Goal: Information Seeking & Learning: Learn about a topic

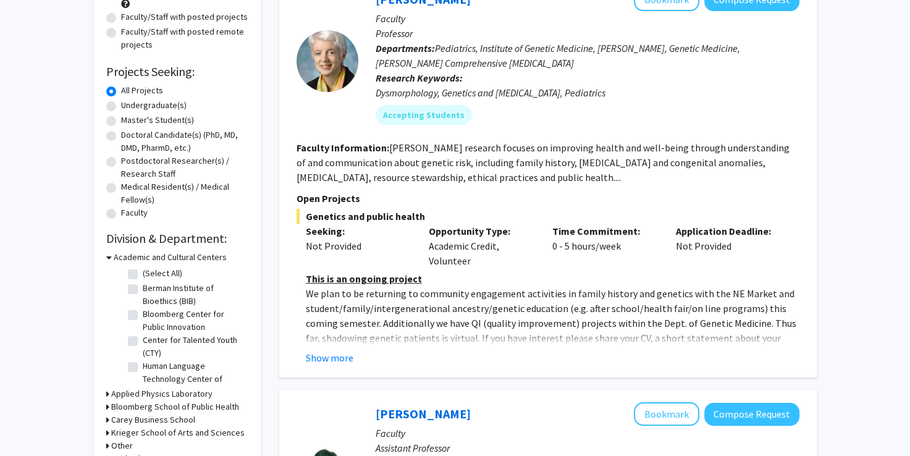
scroll to position [150, 0]
click at [331, 350] on button "Show more" at bounding box center [330, 357] width 48 height 15
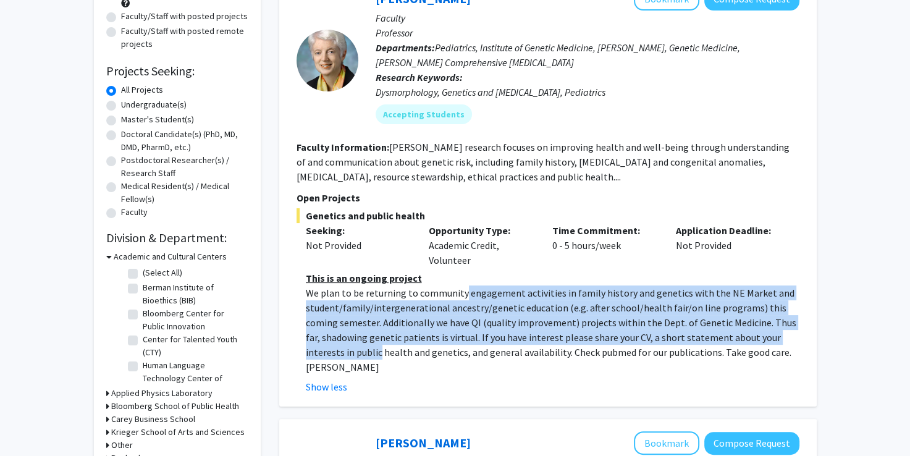
drag, startPoint x: 331, startPoint y: 348, endPoint x: 460, endPoint y: 295, distance: 140.2
click at [460, 295] on p "We plan to be returning to community engagement activities in family history an…" at bounding box center [553, 329] width 494 height 89
drag, startPoint x: 460, startPoint y: 295, endPoint x: 437, endPoint y: 340, distance: 50.6
click at [437, 340] on p "We plan to be returning to community engagement activities in family history an…" at bounding box center [553, 329] width 494 height 89
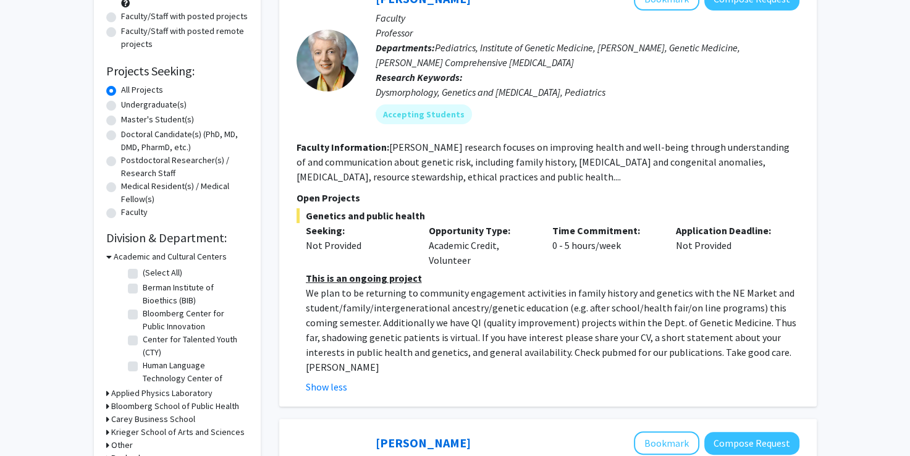
click at [465, 350] on p "We plan to be returning to community engagement activities in family history an…" at bounding box center [553, 329] width 494 height 89
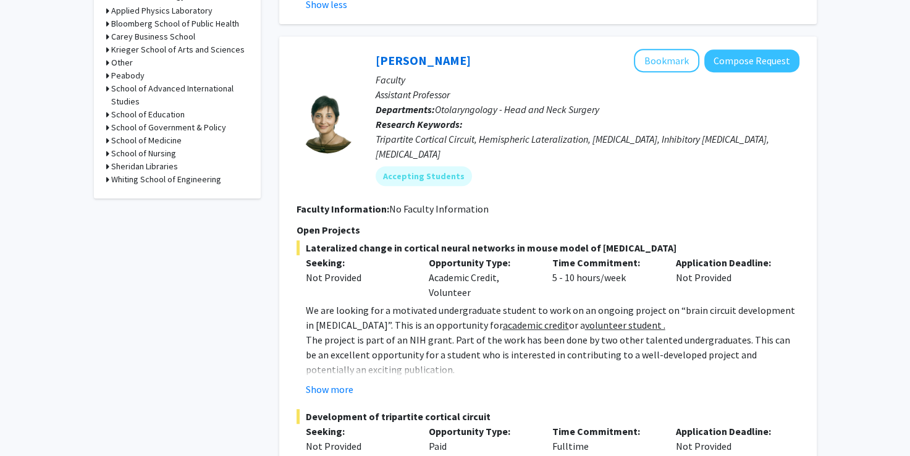
scroll to position [557, 0]
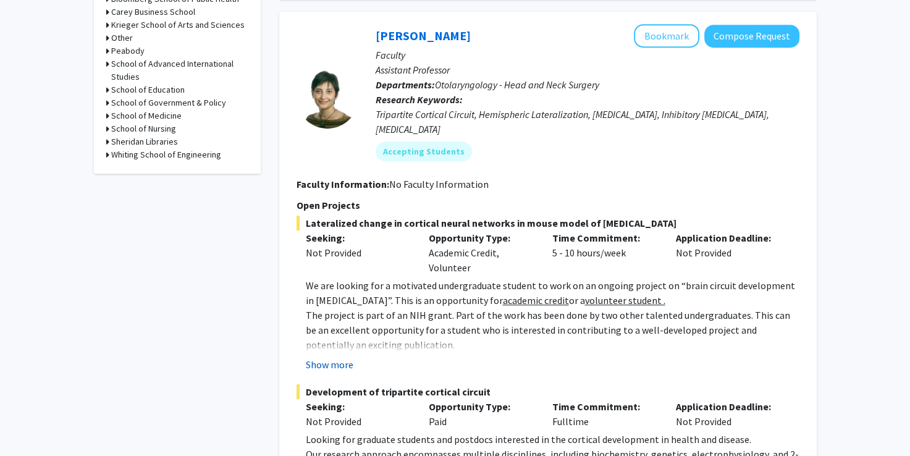
click at [350, 357] on button "Show more" at bounding box center [330, 364] width 48 height 15
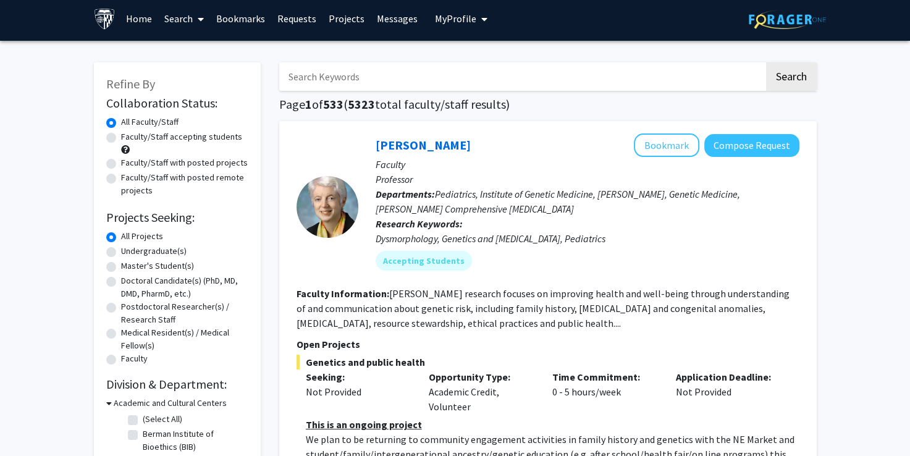
scroll to position [0, 0]
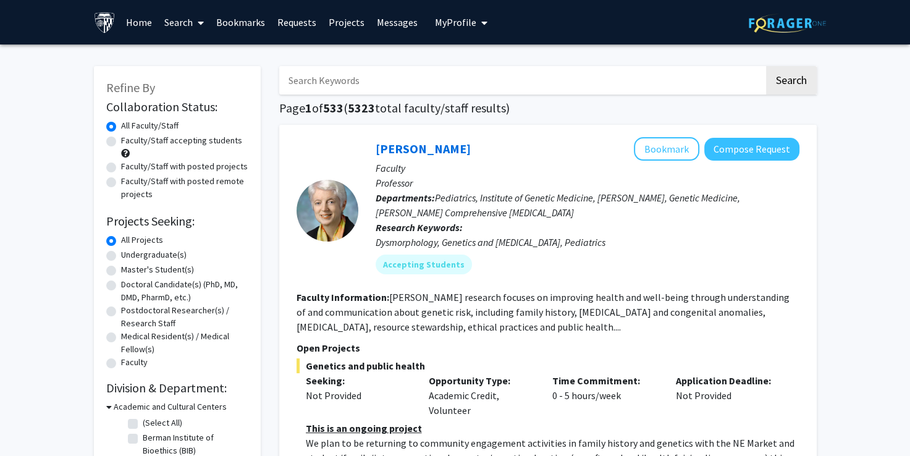
click at [121, 255] on label "Undergraduate(s)" at bounding box center [153, 254] width 65 height 13
click at [121, 255] on input "Undergraduate(s)" at bounding box center [125, 252] width 8 height 8
radio input "true"
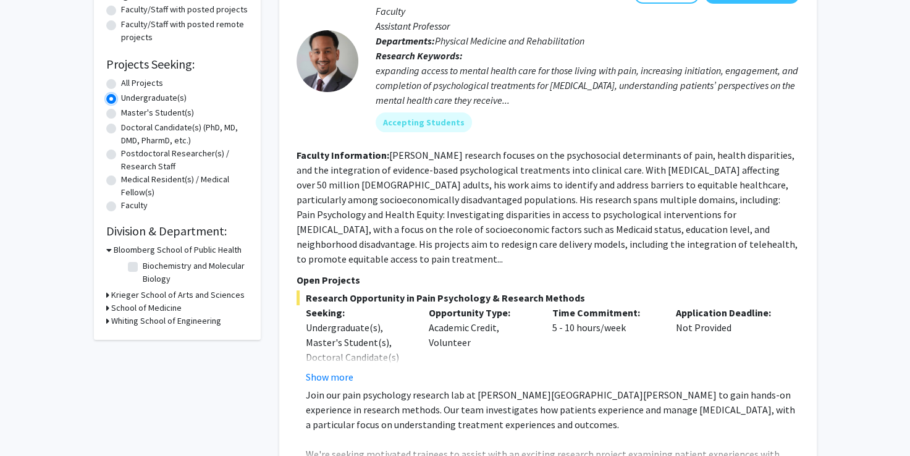
scroll to position [165, 0]
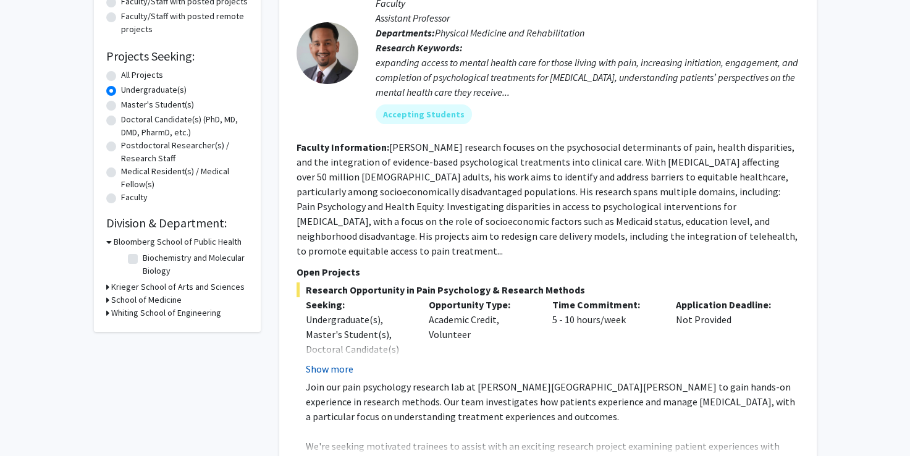
click at [337, 361] on button "Show more" at bounding box center [330, 368] width 48 height 15
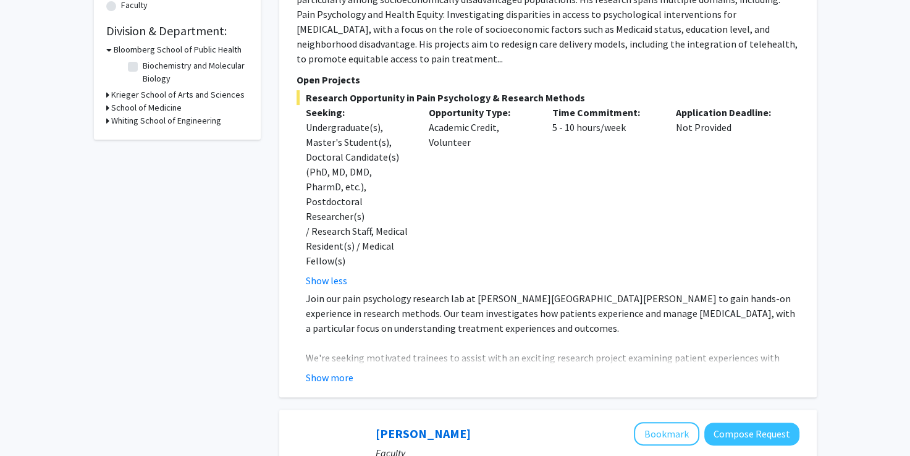
scroll to position [360, 0]
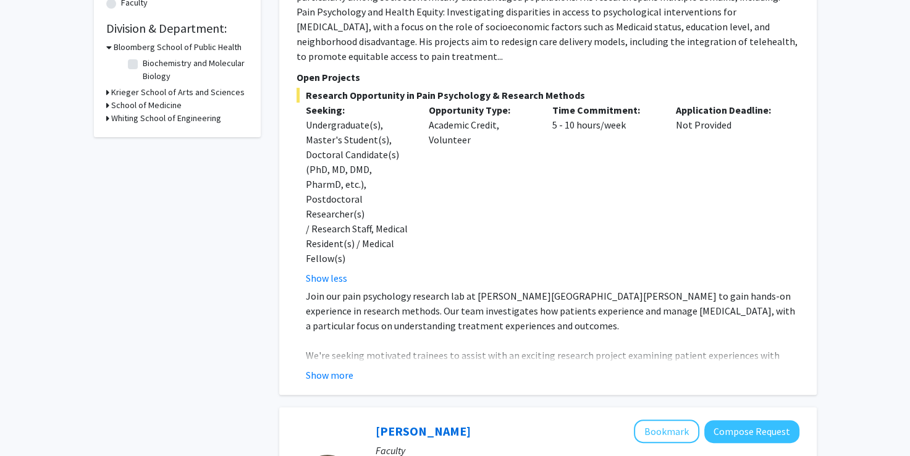
click at [331, 348] on p "We're seeking motivated trainees to assist with an exciting research project ex…" at bounding box center [553, 363] width 494 height 30
click at [335, 368] on button "Show more" at bounding box center [330, 375] width 48 height 15
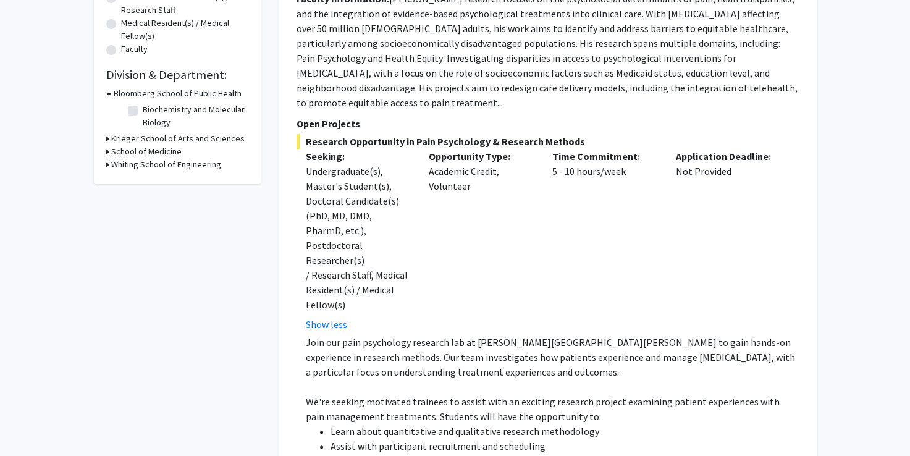
scroll to position [68, 0]
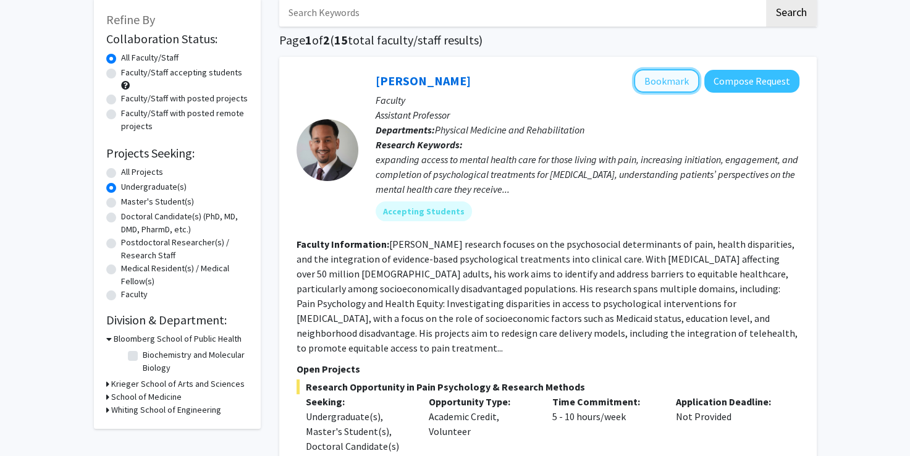
click at [671, 78] on button "Bookmark" at bounding box center [666, 80] width 65 height 23
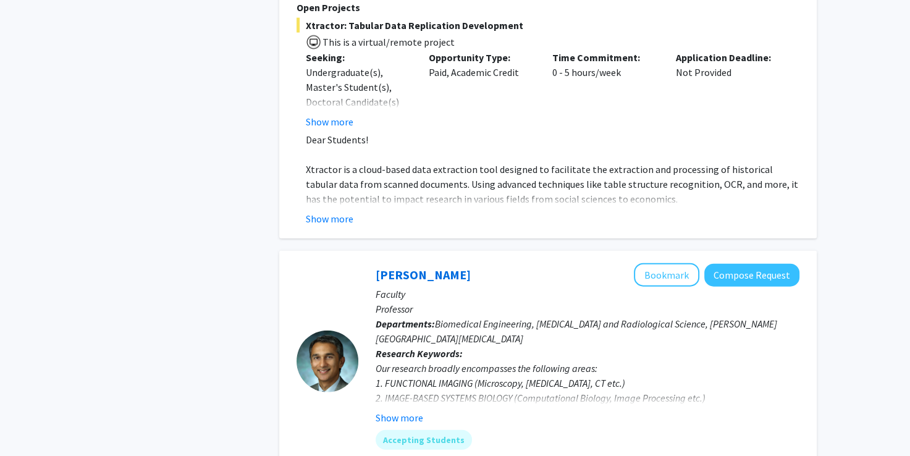
scroll to position [2729, 0]
click at [386, 410] on button "Show more" at bounding box center [400, 417] width 48 height 15
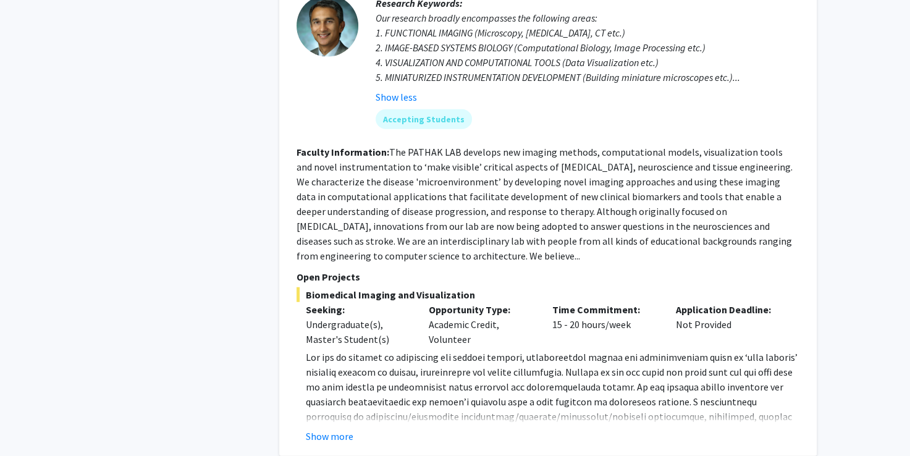
scroll to position [3080, 0]
click at [336, 428] on button "Show more" at bounding box center [330, 435] width 48 height 15
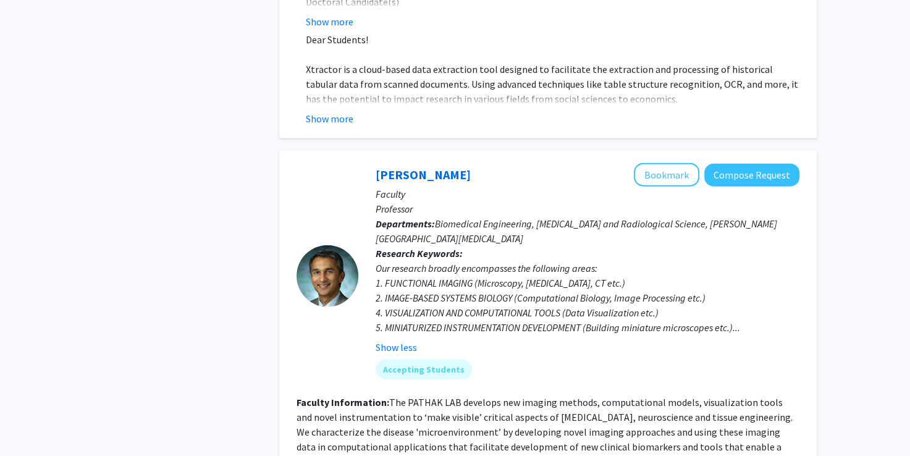
scroll to position [2823, 0]
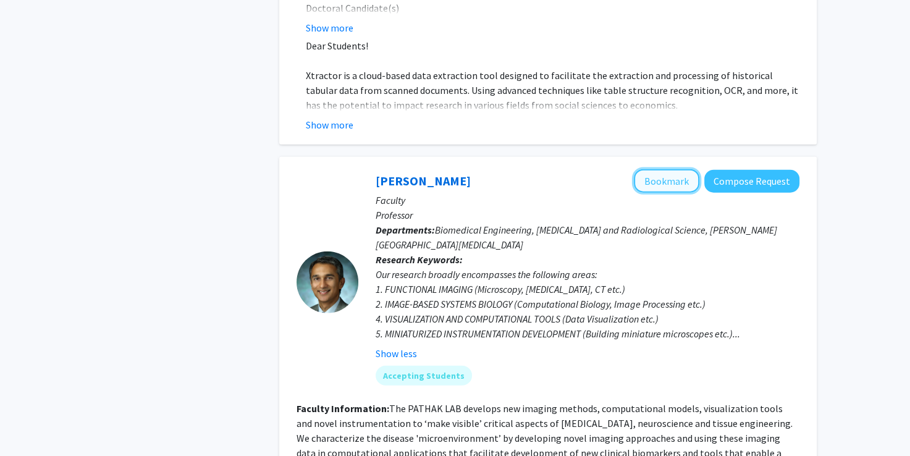
click at [657, 169] on button "Bookmark" at bounding box center [666, 180] width 65 height 23
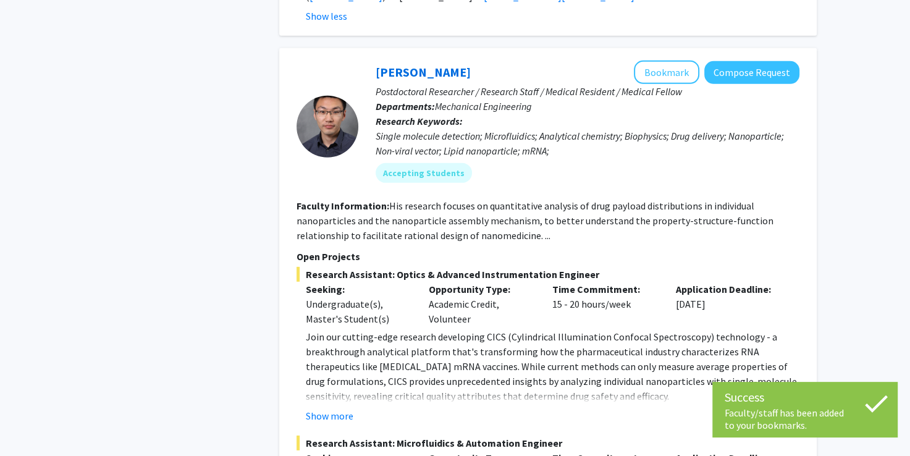
scroll to position [3576, 0]
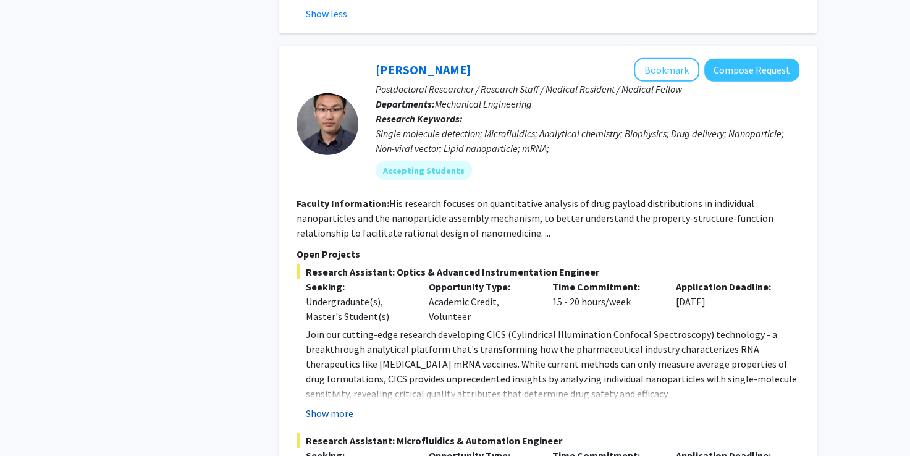
click at [331, 406] on button "Show more" at bounding box center [330, 413] width 48 height 15
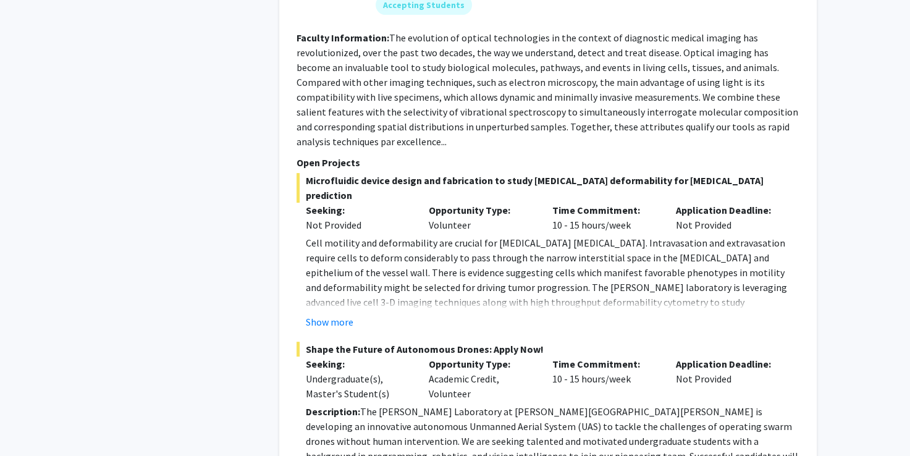
scroll to position [4923, 0]
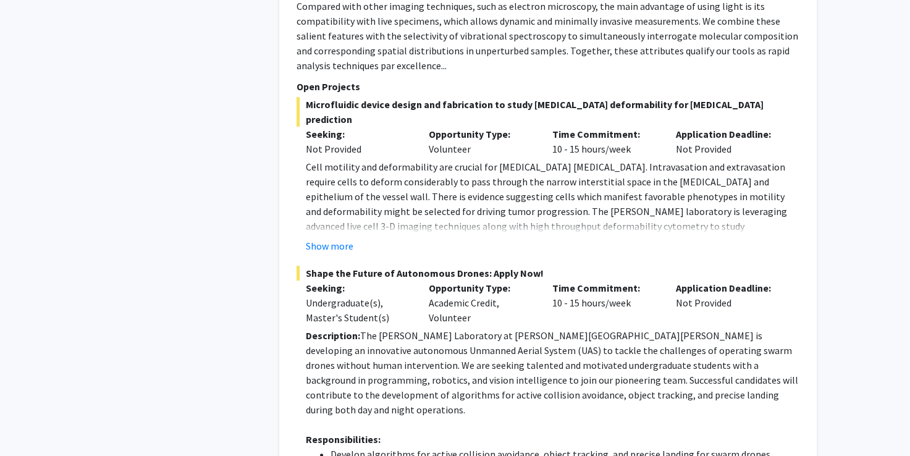
scroll to position [5000, 0]
click at [316, 238] on button "Show more" at bounding box center [330, 245] width 48 height 15
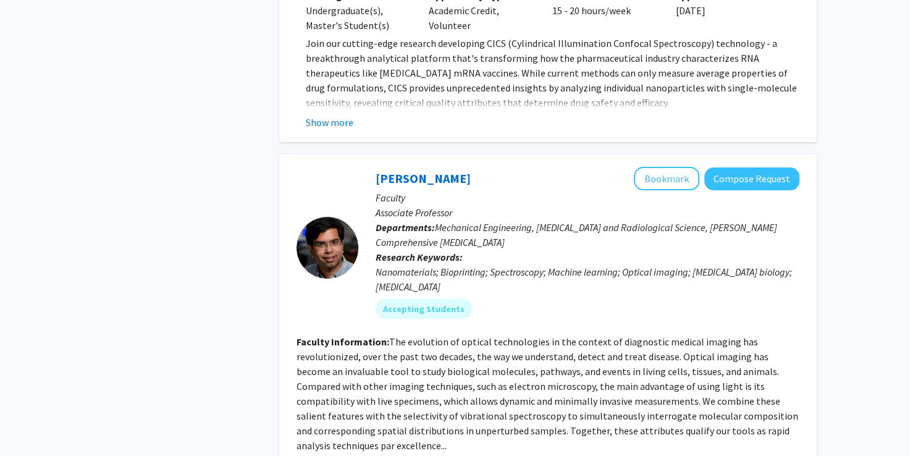
scroll to position [4602, 0]
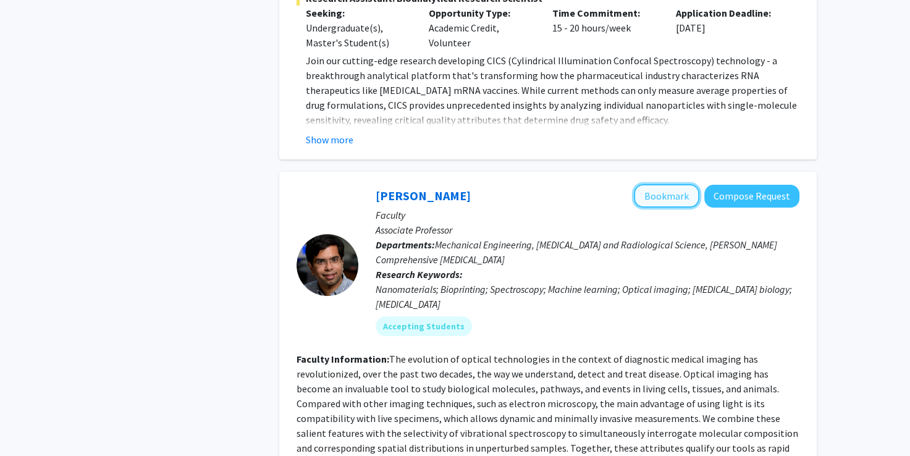
click at [655, 184] on button "Bookmark" at bounding box center [666, 195] width 65 height 23
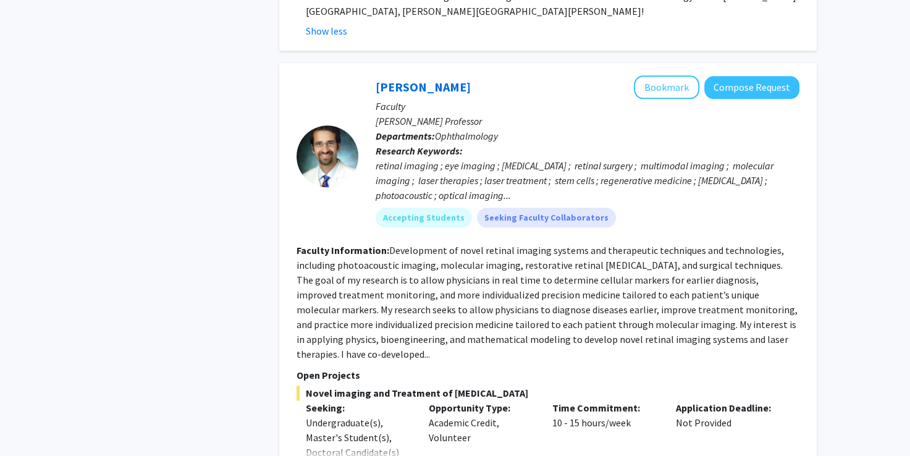
scroll to position [5934, 0]
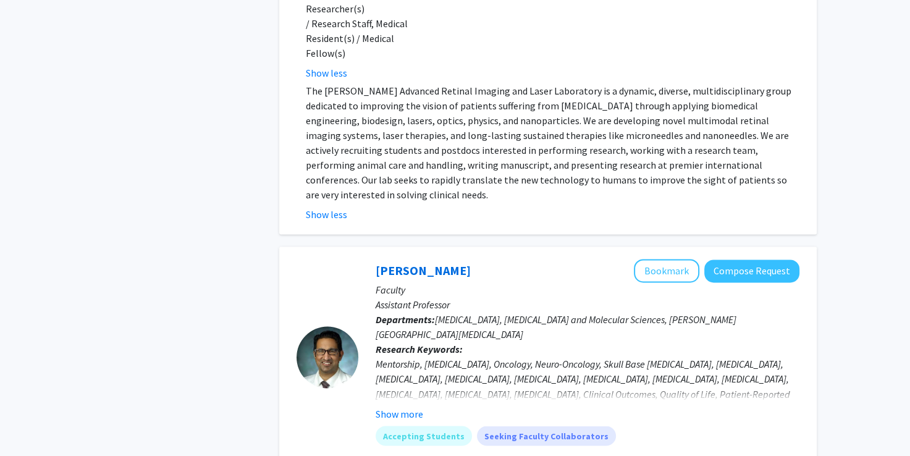
scroll to position [6426, 0]
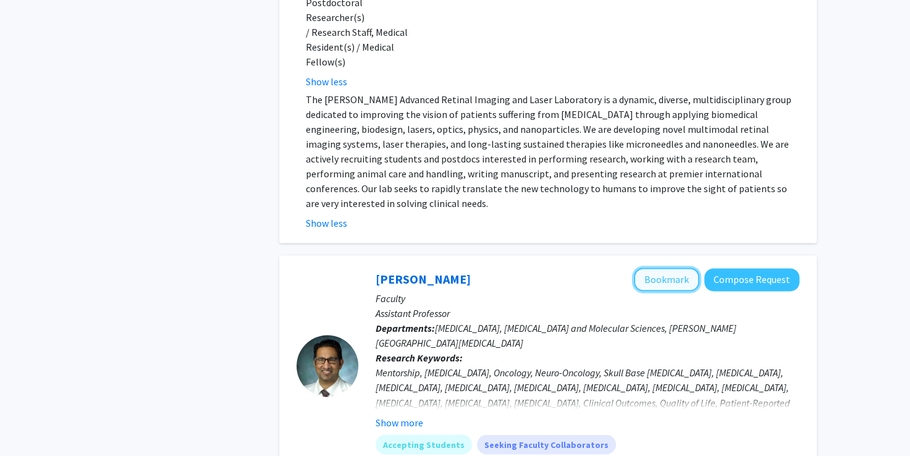
click at [669, 268] on button "Bookmark" at bounding box center [666, 279] width 65 height 23
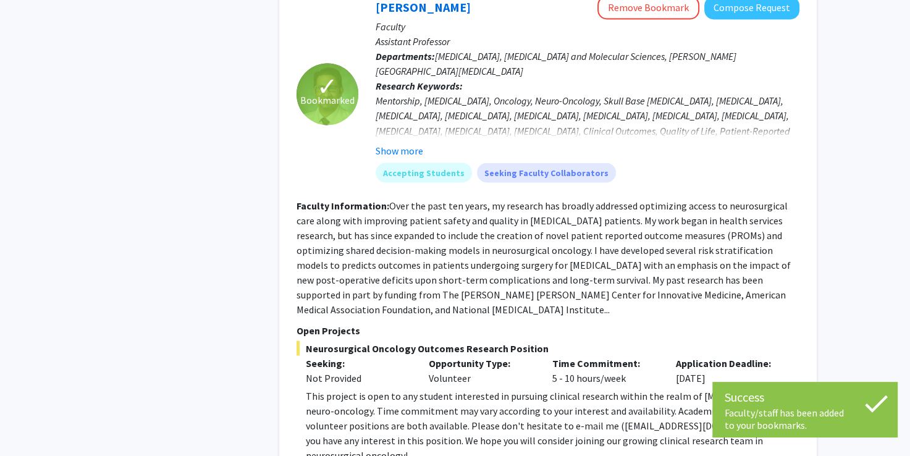
scroll to position [6705, 0]
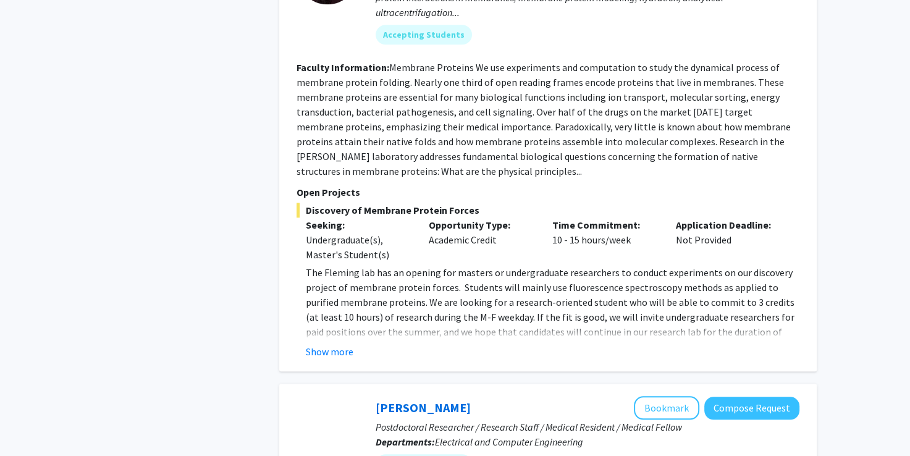
scroll to position [1152, 0]
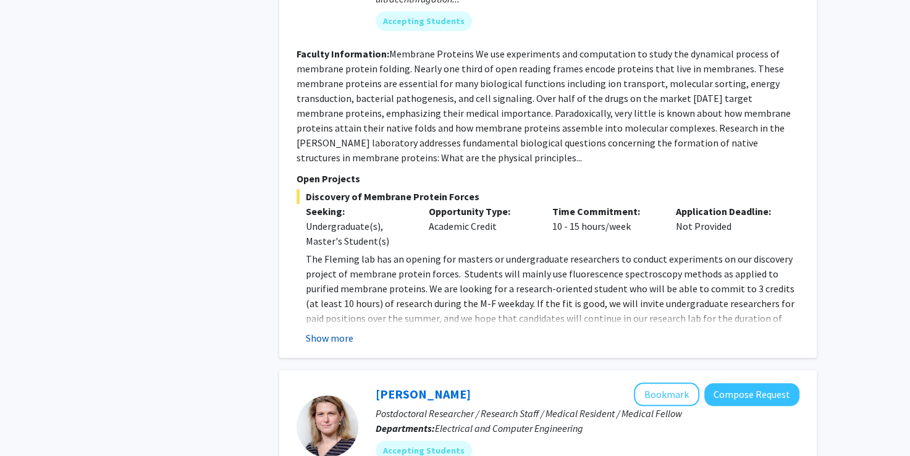
click at [328, 331] on button "Show more" at bounding box center [330, 338] width 48 height 15
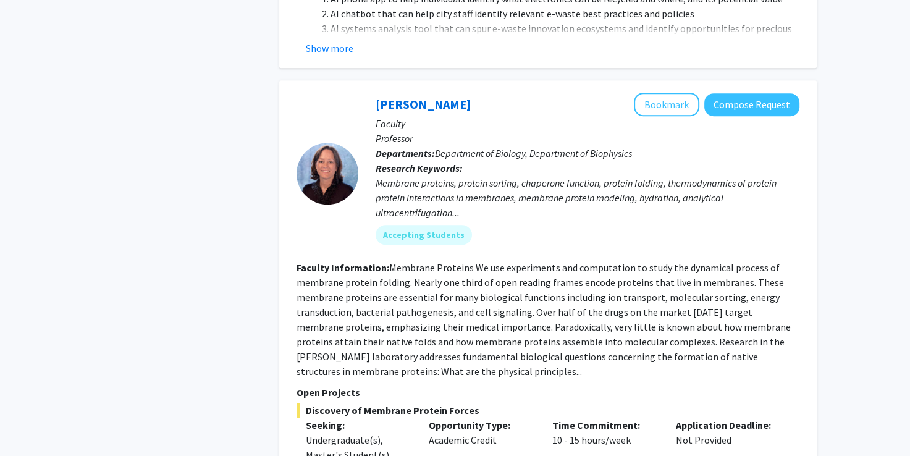
scroll to position [937, 0]
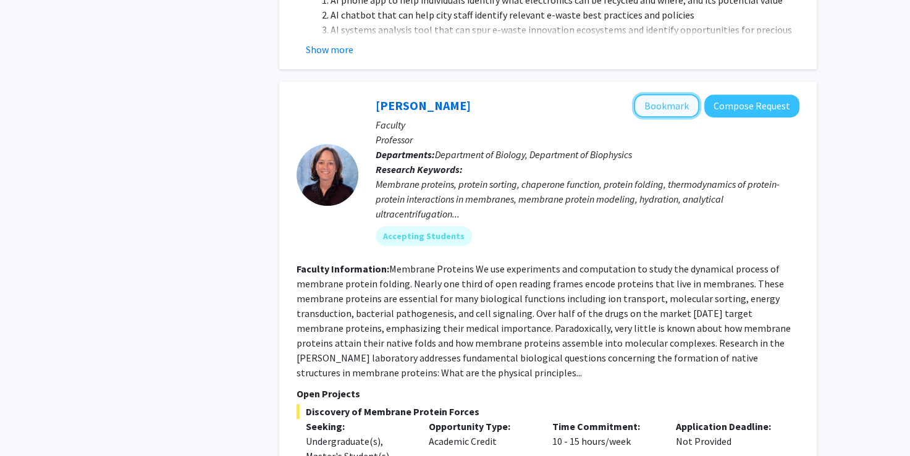
click at [660, 94] on button "Bookmark" at bounding box center [666, 105] width 65 height 23
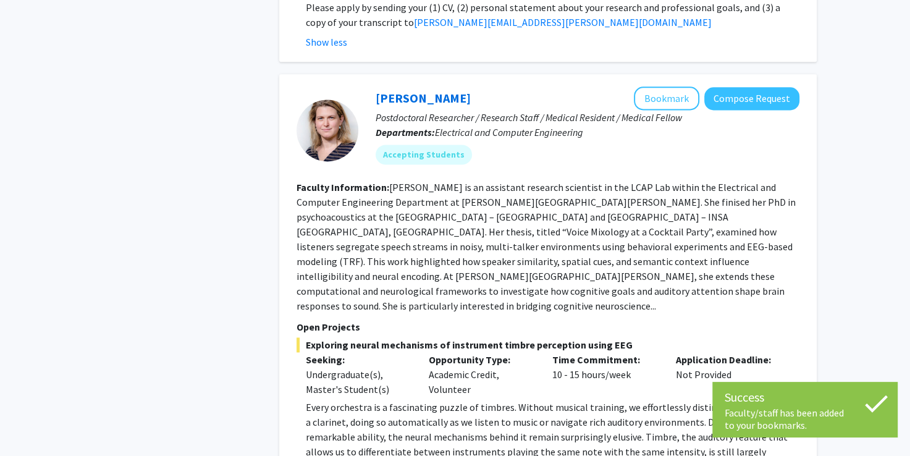
scroll to position [1614, 0]
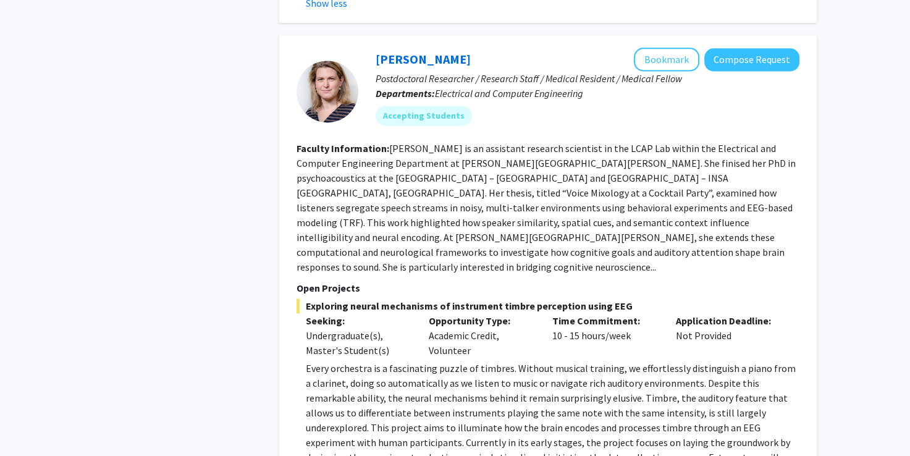
scroll to position [1648, 0]
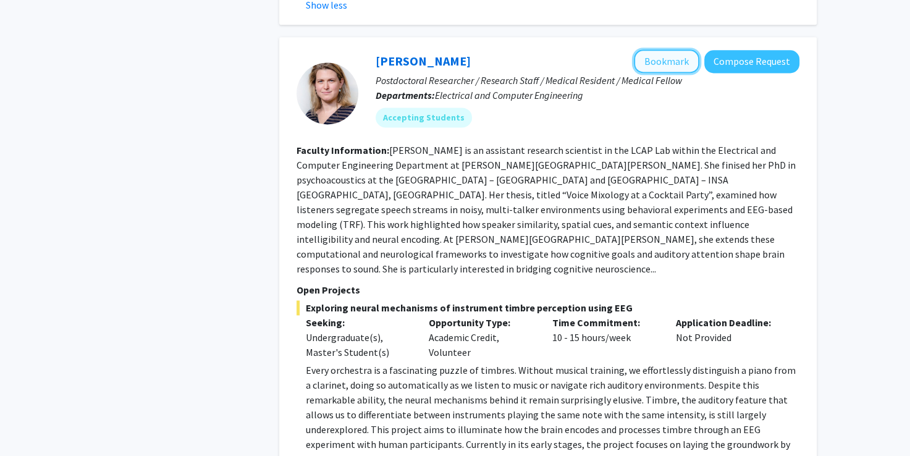
click at [672, 49] on button "Bookmark" at bounding box center [666, 60] width 65 height 23
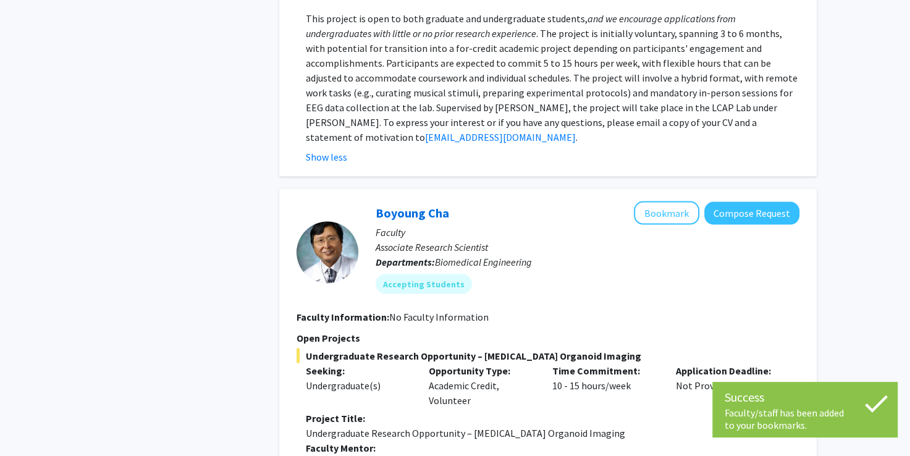
scroll to position [2432, 0]
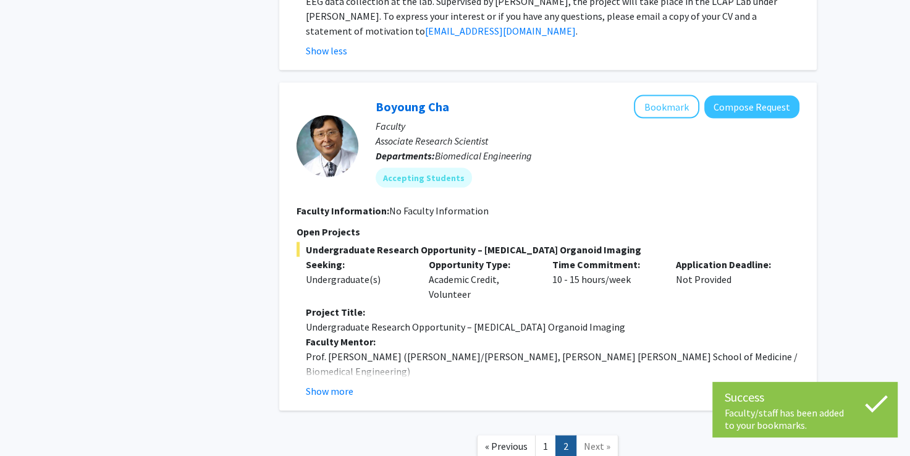
click at [333, 308] on div "[PERSON_NAME] Bookmark Compose Request Faculty Associate Research Scientist Dep…" at bounding box center [548, 247] width 538 height 328
click at [326, 384] on button "Show more" at bounding box center [330, 391] width 48 height 15
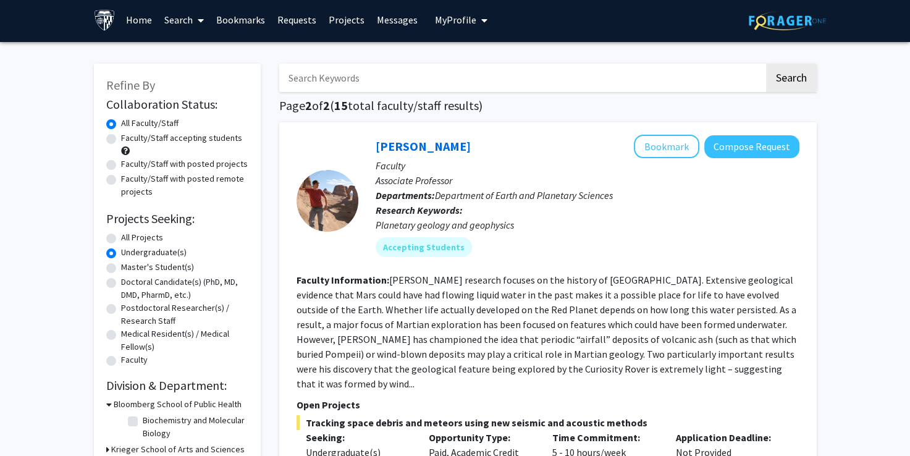
scroll to position [0, 0]
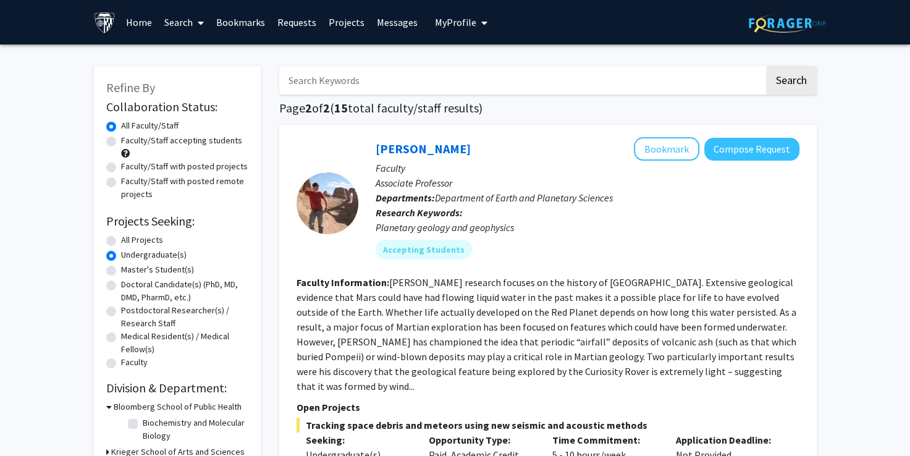
click at [466, 6] on button "My Profile" at bounding box center [461, 22] width 60 height 44
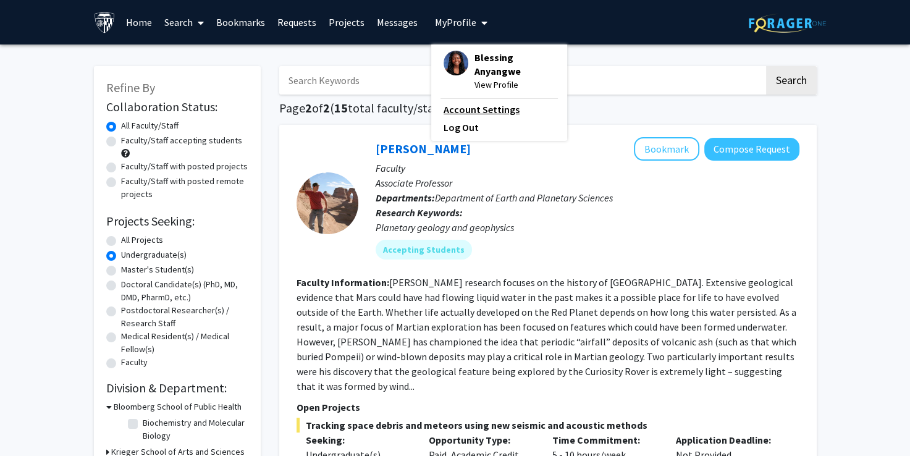
click at [478, 110] on link "Account Settings" at bounding box center [499, 109] width 111 height 15
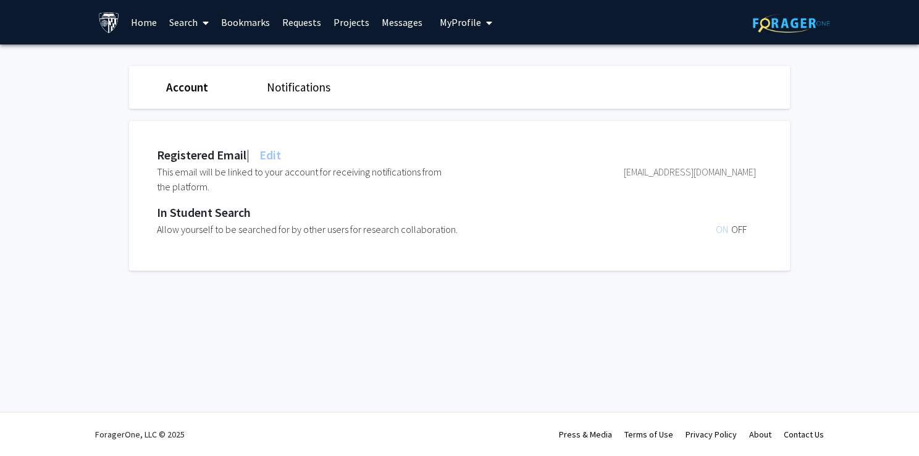
click at [724, 229] on span "ON" at bounding box center [723, 229] width 15 height 12
click at [305, 78] on div "Notifications" at bounding box center [308, 87] width 101 height 18
click at [314, 25] on link "Requests" at bounding box center [301, 22] width 51 height 43
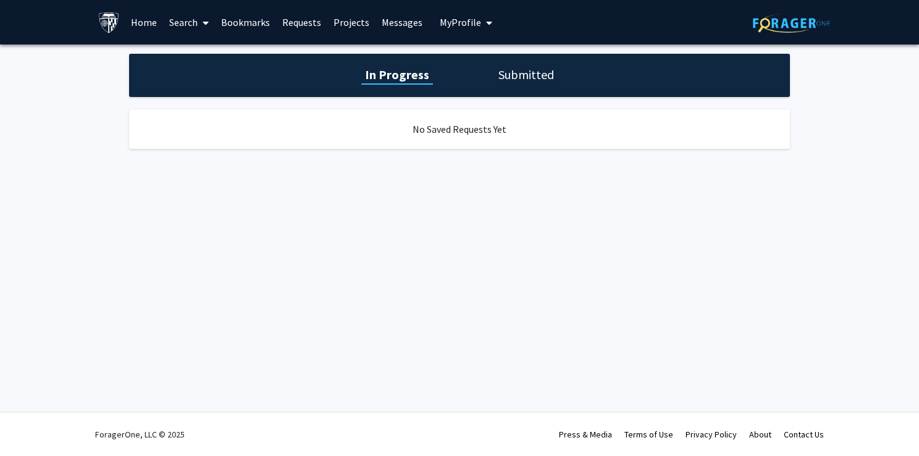
click at [353, 28] on link "Projects" at bounding box center [351, 22] width 48 height 43
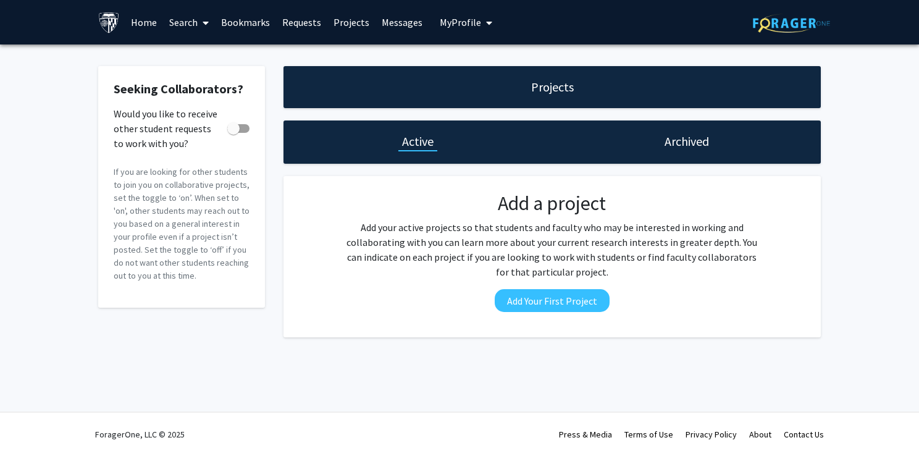
click at [381, 27] on link "Messages" at bounding box center [402, 22] width 53 height 43
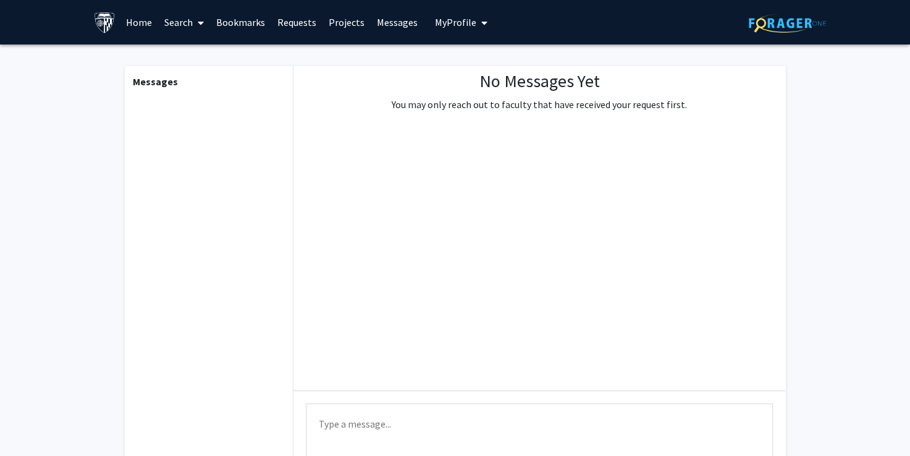
click at [245, 18] on link "Bookmarks" at bounding box center [240, 22] width 61 height 43
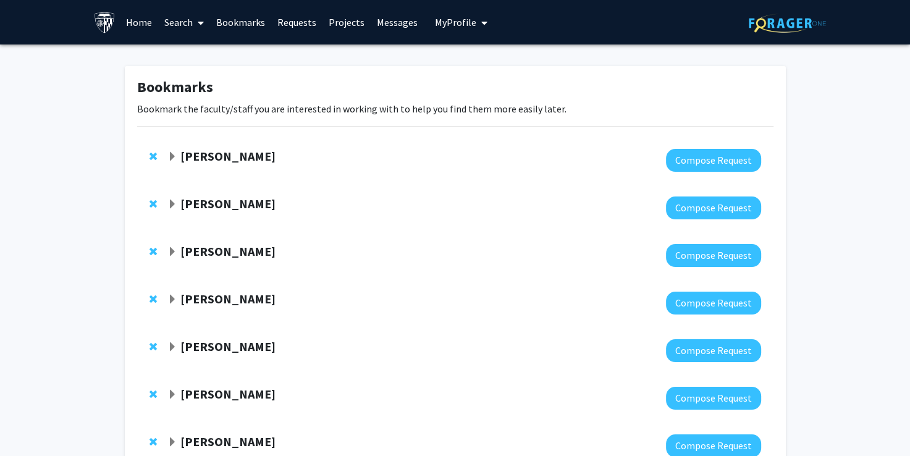
click at [140, 28] on link "Home" at bounding box center [139, 22] width 38 height 43
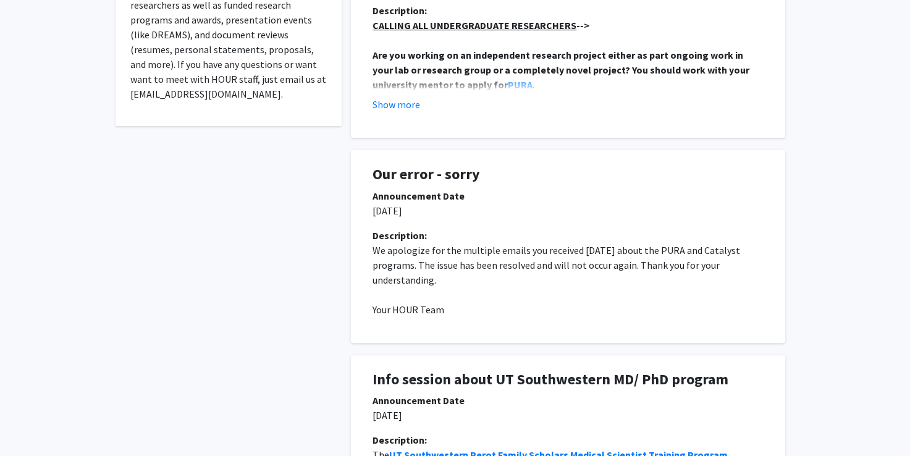
scroll to position [562, 0]
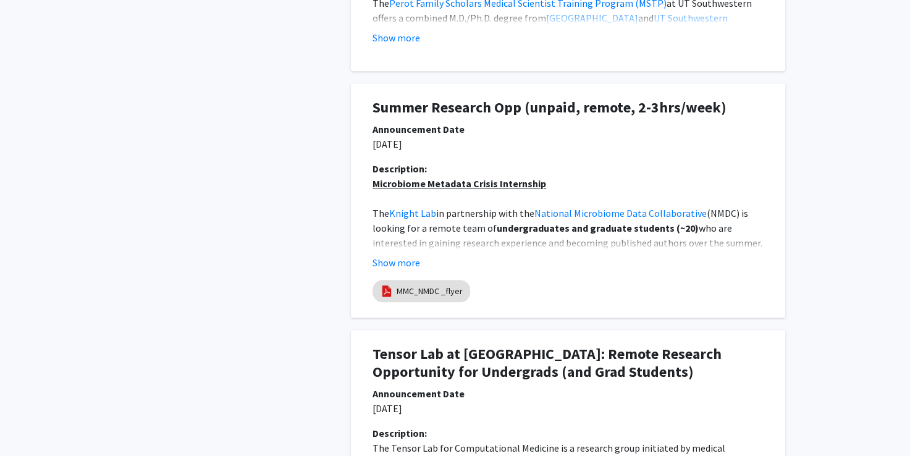
scroll to position [877, 0]
click at [410, 258] on button "Show more" at bounding box center [397, 262] width 48 height 15
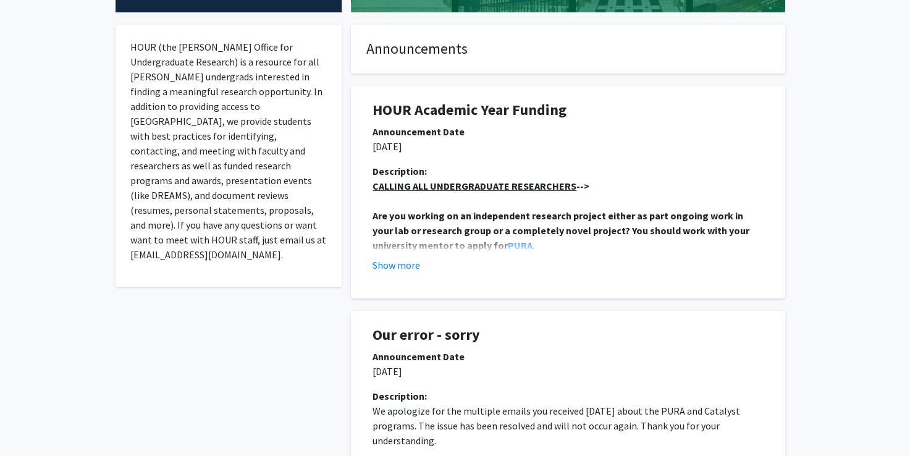
scroll to position [221, 0]
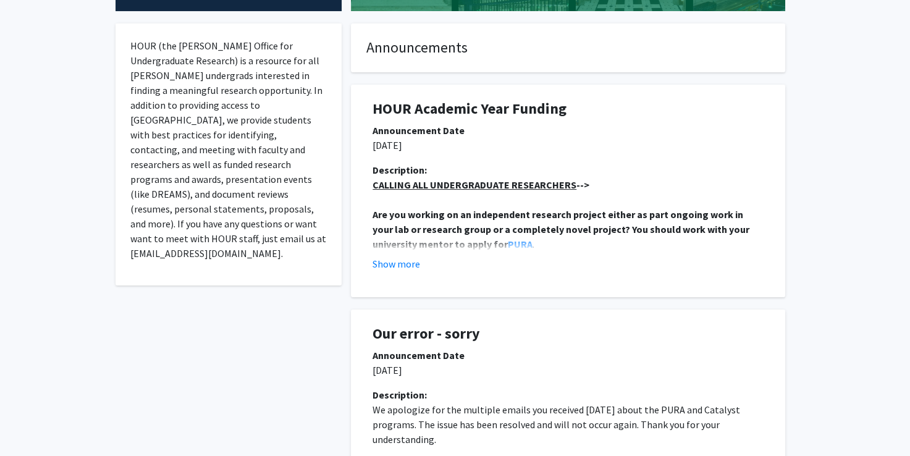
click at [405, 271] on div "Description: CALLING ALL UNDERGRADUATE RESEARCHERS --> Are you working on an in…" at bounding box center [568, 222] width 410 height 119
click at [405, 263] on button "Show more" at bounding box center [397, 263] width 48 height 15
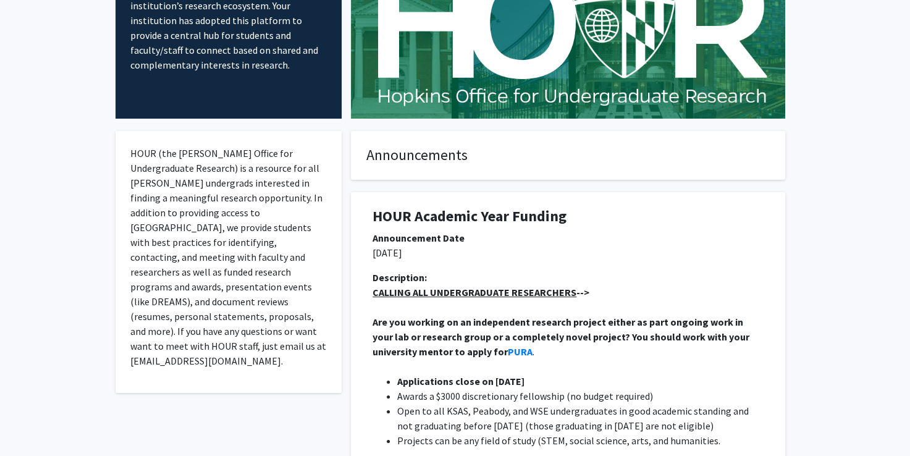
scroll to position [0, 0]
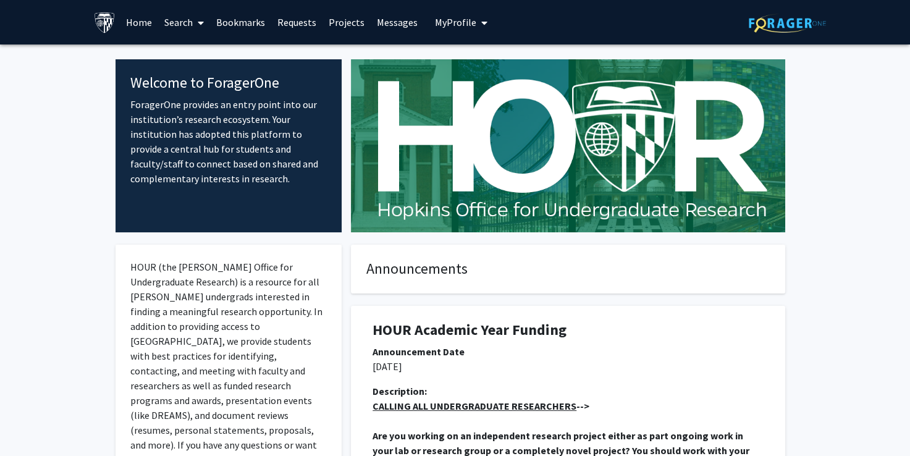
click at [292, 23] on link "Requests" at bounding box center [296, 22] width 51 height 43
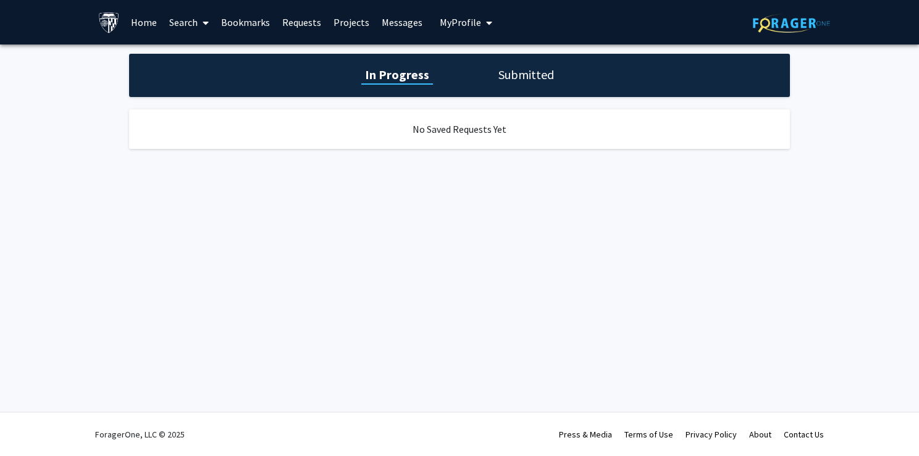
click at [254, 15] on link "Bookmarks" at bounding box center [245, 22] width 61 height 43
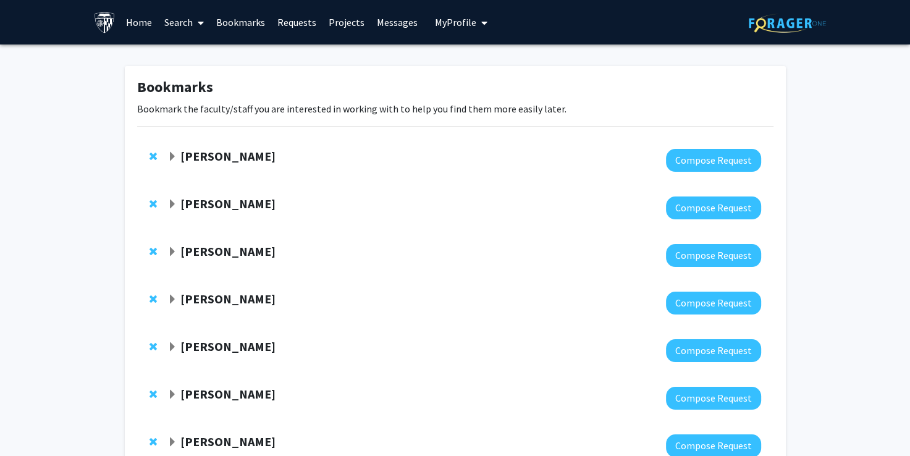
click at [210, 157] on strong "[PERSON_NAME]" at bounding box center [227, 155] width 95 height 15
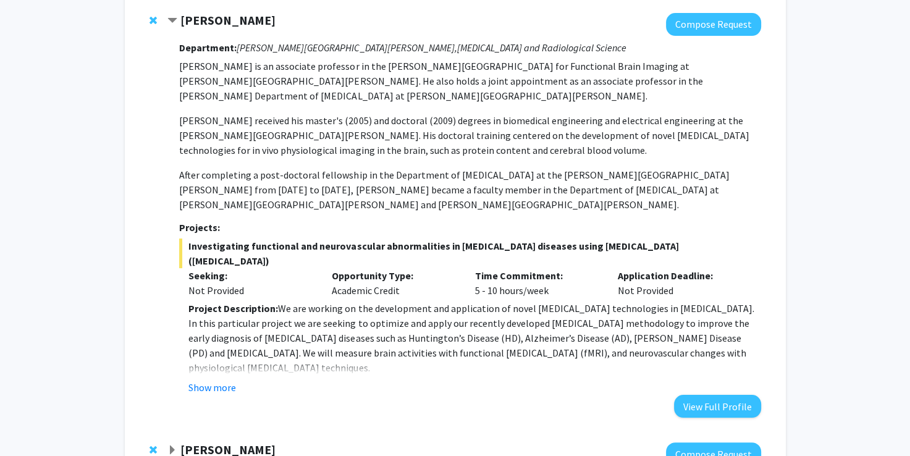
scroll to position [135, 0]
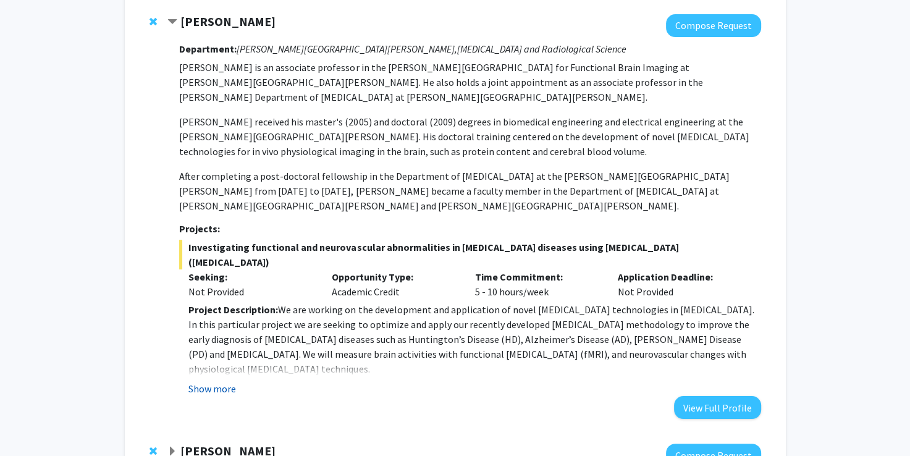
click at [208, 381] on button "Show more" at bounding box center [212, 388] width 48 height 15
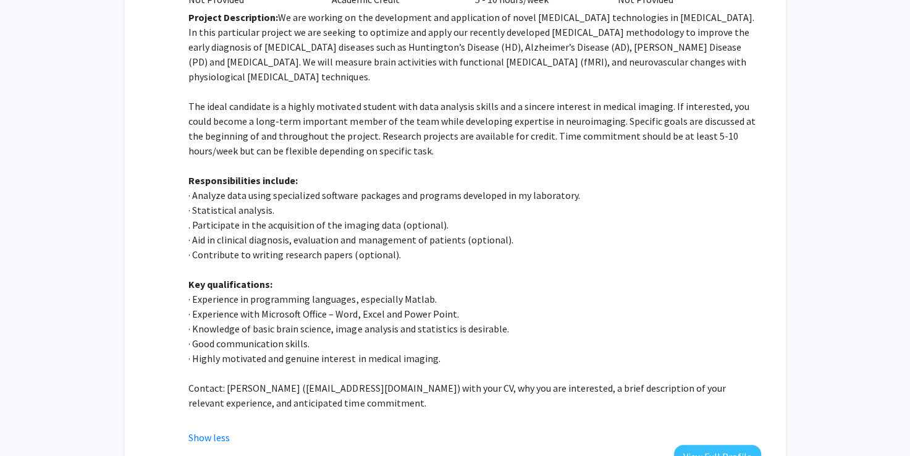
scroll to position [434, 0]
